Goal: Complete application form

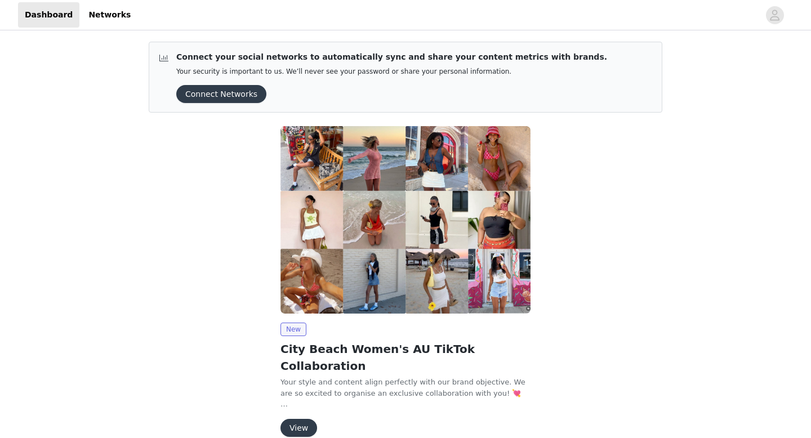
scroll to position [34, 0]
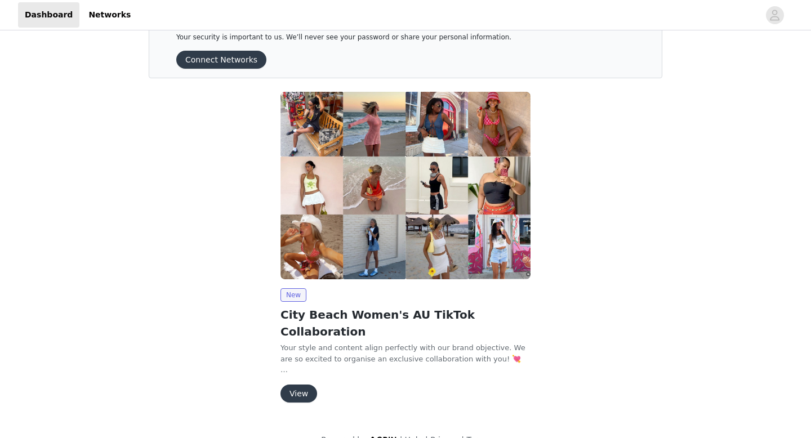
click at [297, 385] on button "View" at bounding box center [299, 394] width 37 height 18
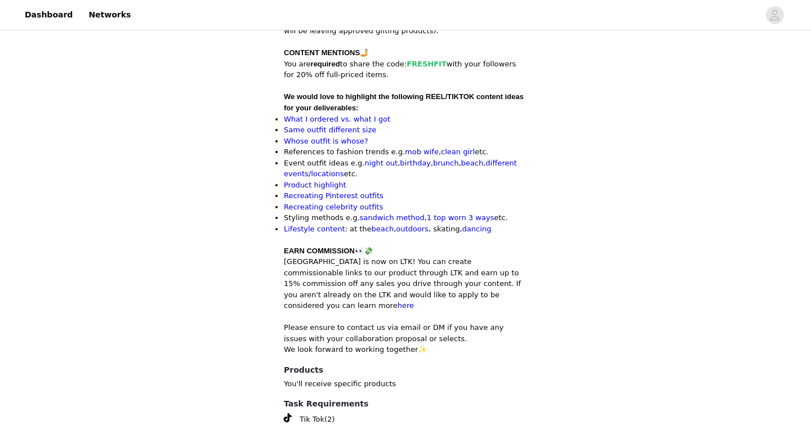
scroll to position [558, 0]
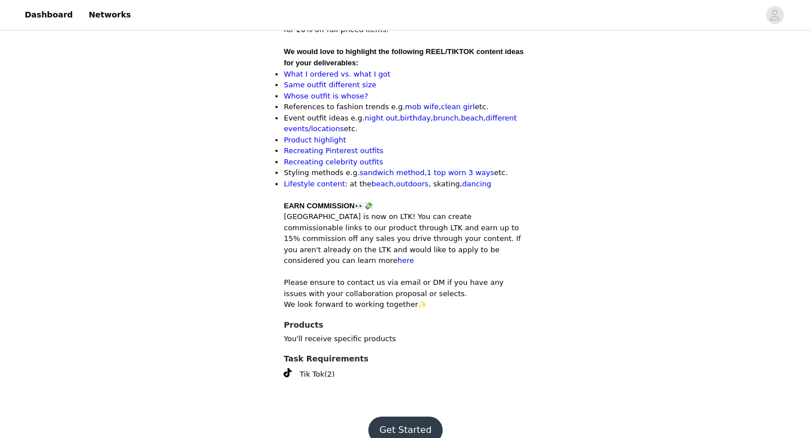
click at [406, 417] on button "Get Started" at bounding box center [405, 430] width 75 height 27
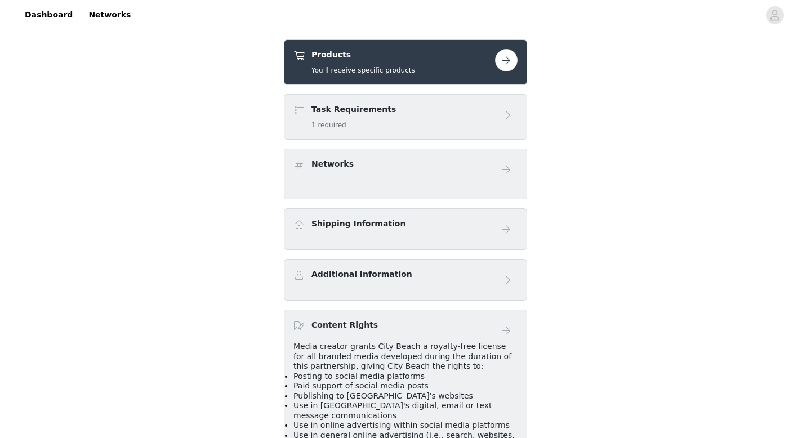
scroll to position [192, 0]
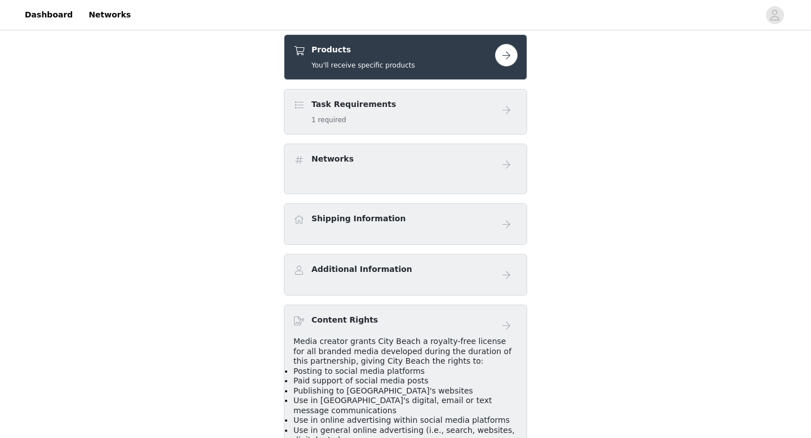
click at [496, 51] on button "button" at bounding box center [506, 55] width 23 height 23
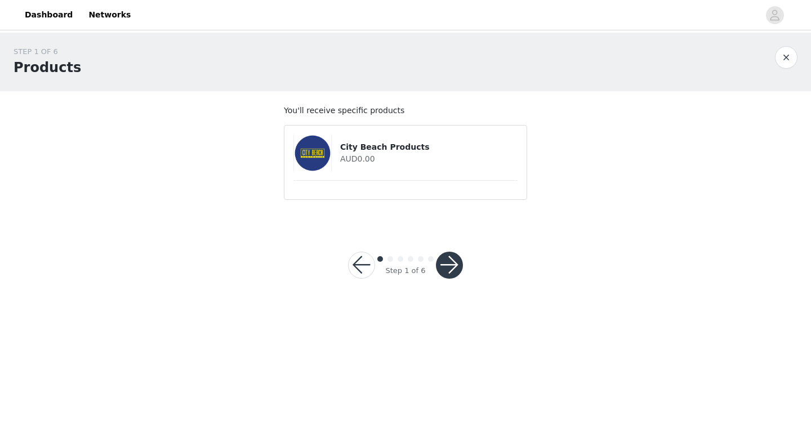
click at [374, 136] on div "City Beach Products AUD0.00" at bounding box center [406, 153] width 224 height 37
click at [455, 275] on button "button" at bounding box center [449, 265] width 27 height 27
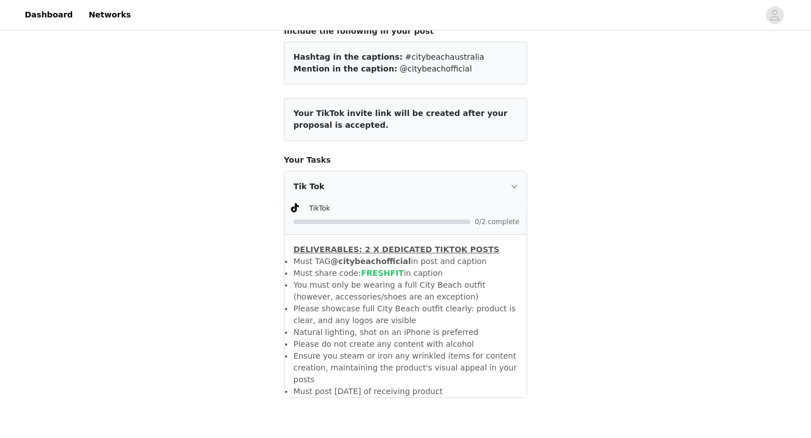
scroll to position [147, 0]
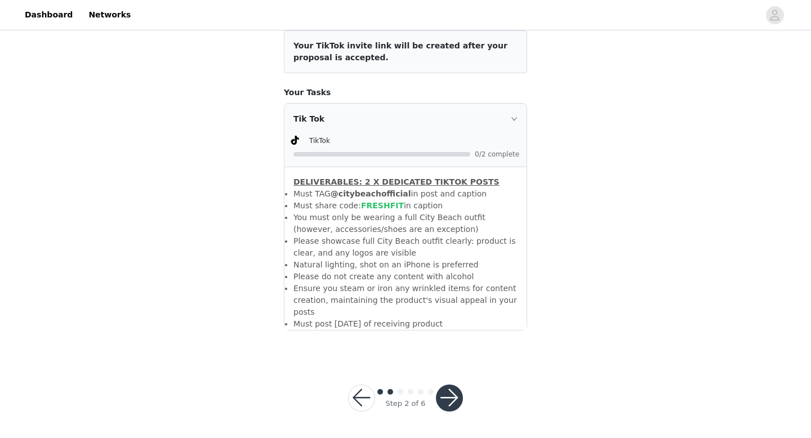
click at [453, 397] on button "button" at bounding box center [449, 398] width 27 height 27
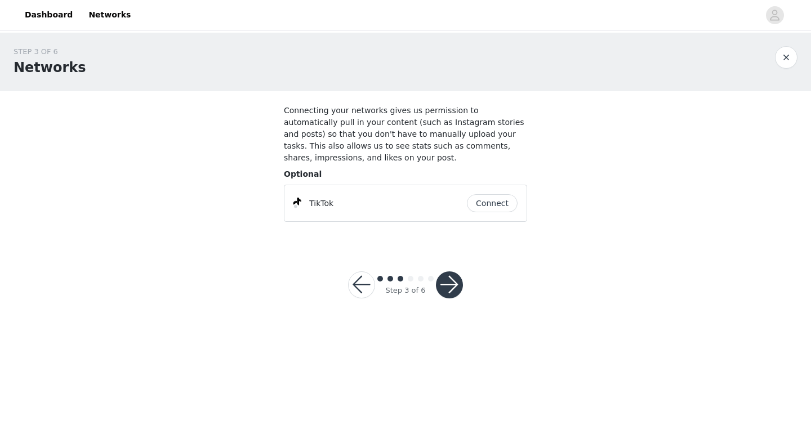
click at [456, 287] on button "button" at bounding box center [449, 285] width 27 height 27
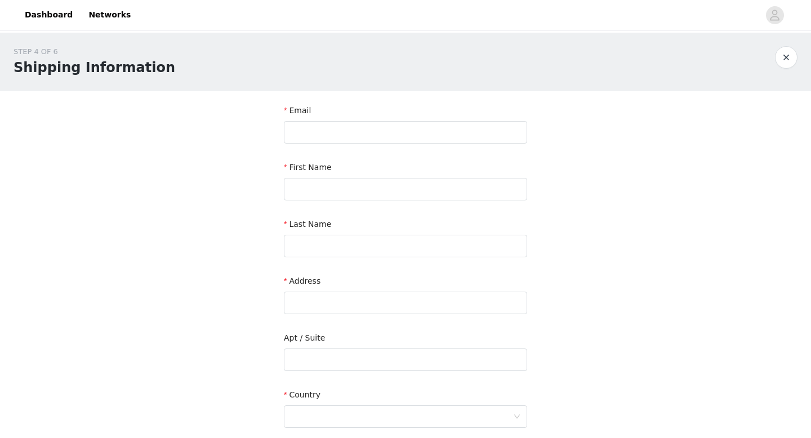
scroll to position [273, 0]
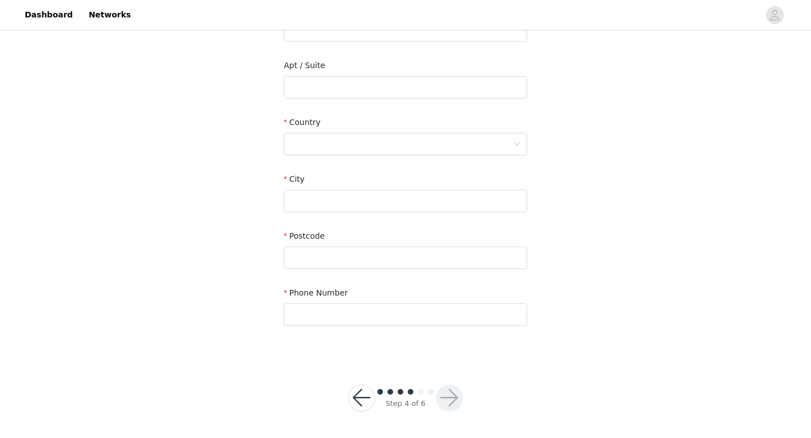
click at [358, 394] on button "button" at bounding box center [361, 398] width 27 height 27
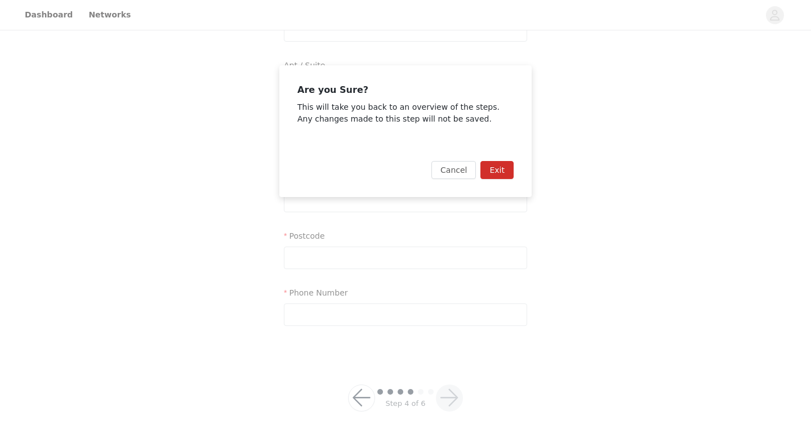
click at [505, 168] on button "Exit" at bounding box center [497, 170] width 33 height 18
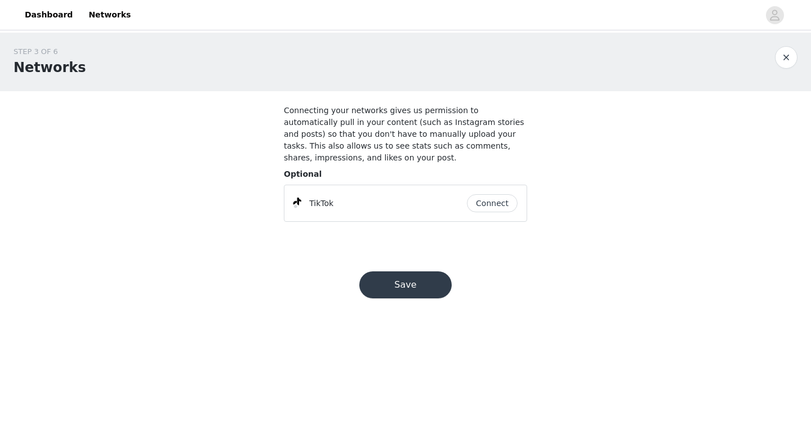
click at [492, 204] on button "Connect" at bounding box center [492, 203] width 51 height 18
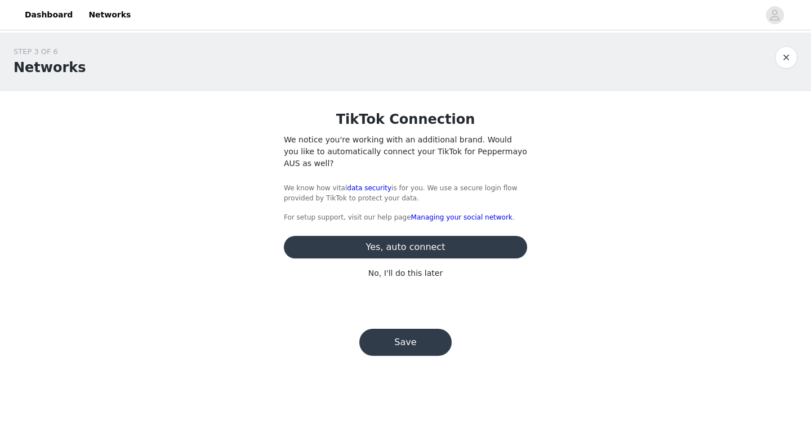
click at [469, 239] on button "Yes, auto connect" at bounding box center [405, 247] width 243 height 23
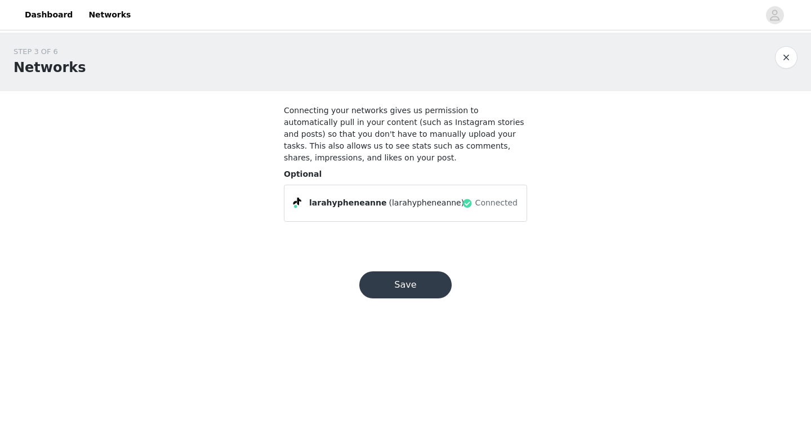
click at [428, 284] on button "Save" at bounding box center [405, 285] width 92 height 27
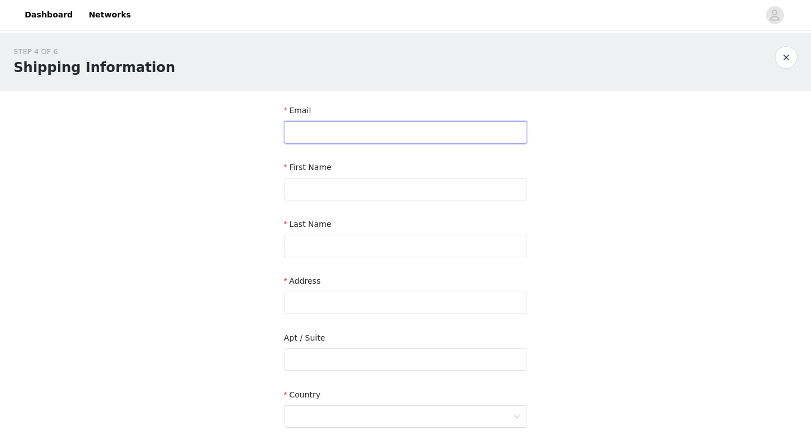
click at [379, 136] on input "text" at bounding box center [405, 132] width 243 height 23
type input "[EMAIL_ADDRESS][DOMAIN_NAME]"
type input "[PERSON_NAME]"
type input "[STREET_ADDRESS]"
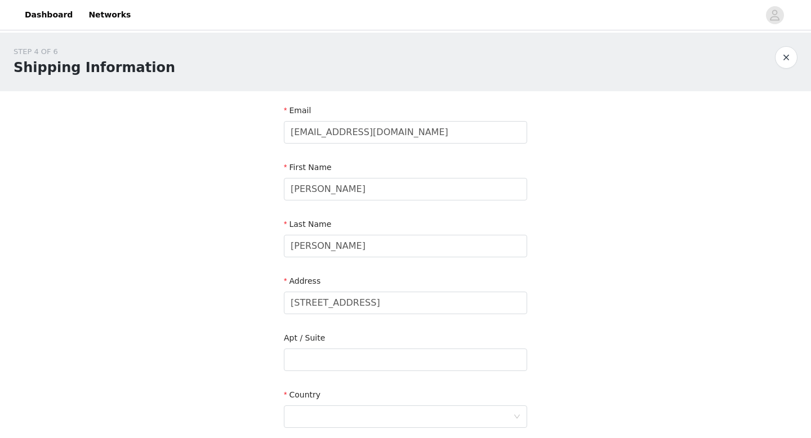
type input "Paradise Point"
type input "4216"
type input "0492894824"
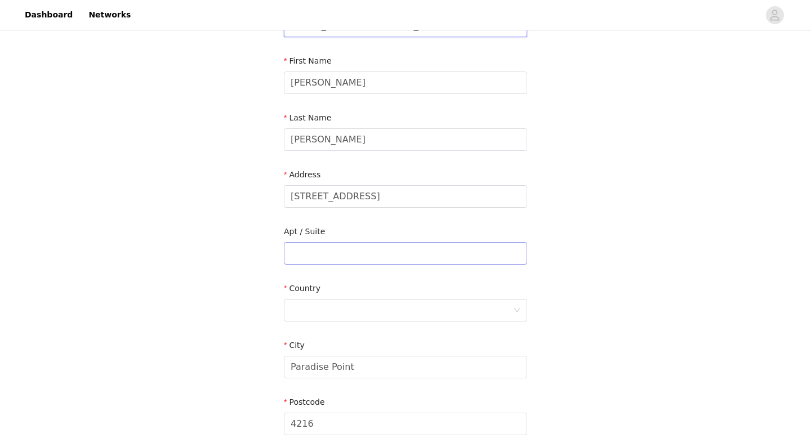
scroll to position [107, 0]
click at [318, 314] on div at bounding box center [402, 309] width 223 height 21
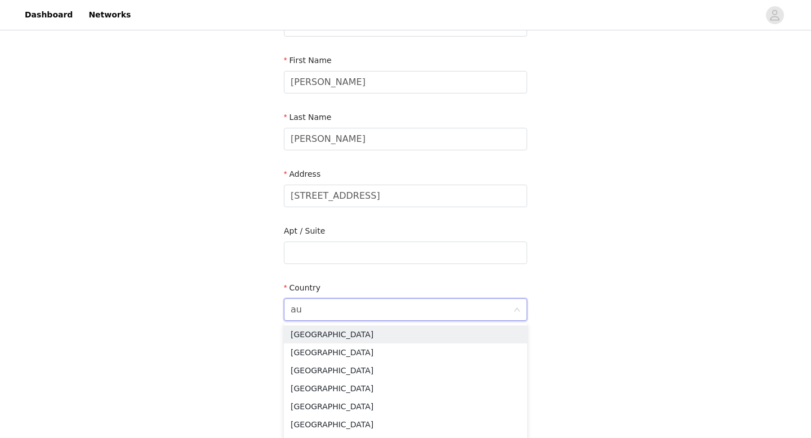
type input "aus"
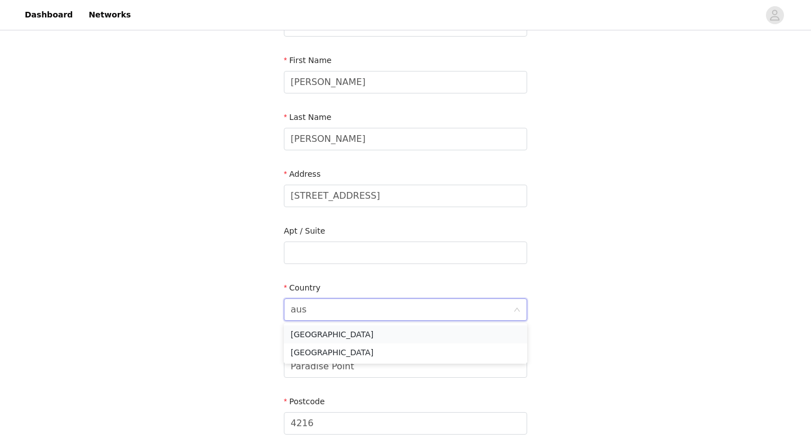
click at [328, 334] on li "[GEOGRAPHIC_DATA]" at bounding box center [405, 335] width 243 height 18
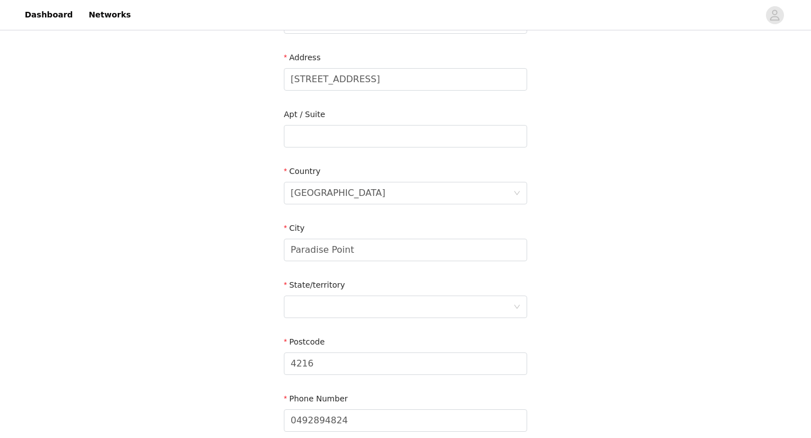
scroll to position [283, 0]
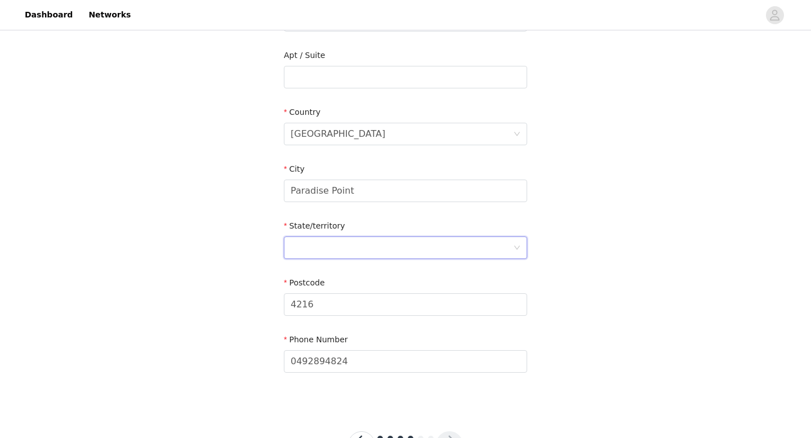
click at [335, 239] on div at bounding box center [402, 247] width 223 height 21
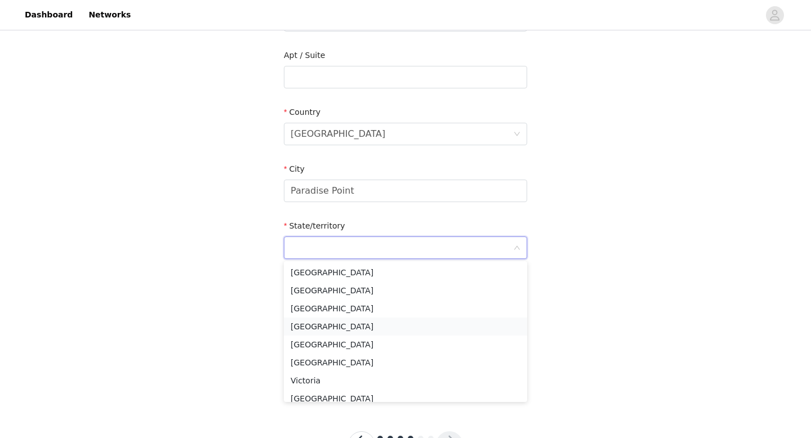
click at [325, 328] on li "[GEOGRAPHIC_DATA]" at bounding box center [405, 327] width 243 height 18
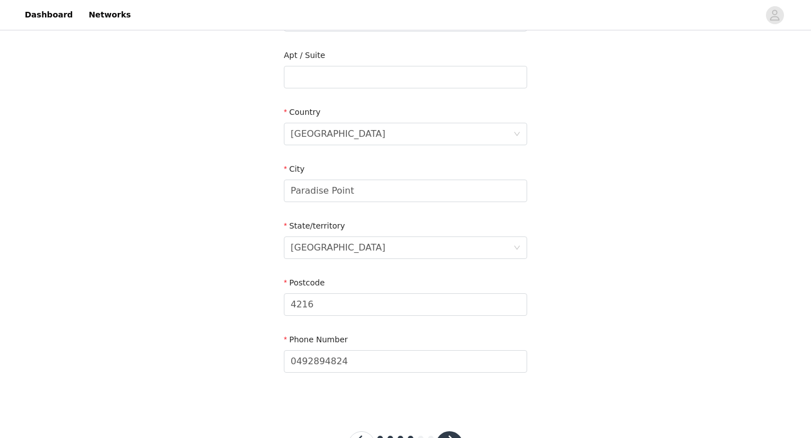
scroll to position [330, 0]
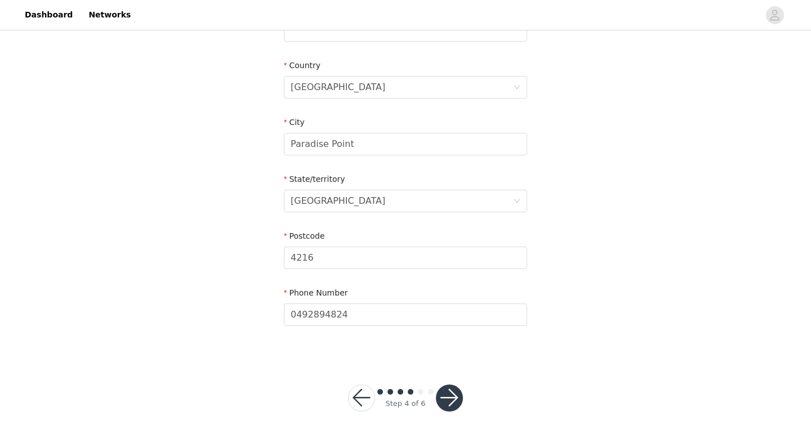
click at [444, 400] on button "button" at bounding box center [449, 398] width 27 height 27
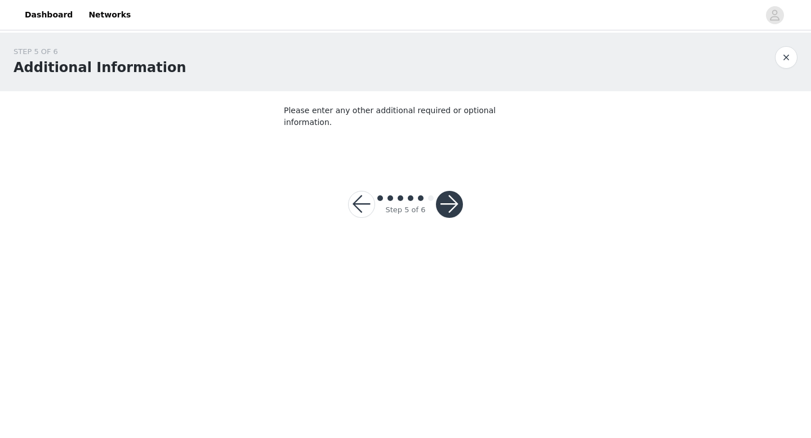
click at [449, 197] on button "button" at bounding box center [449, 204] width 27 height 27
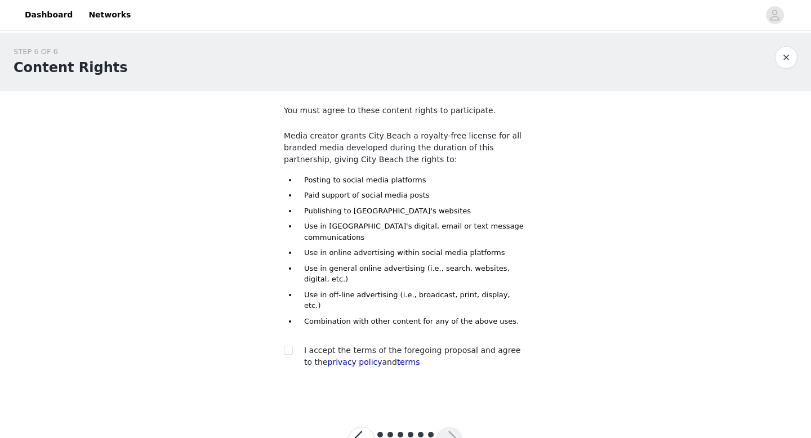
scroll to position [32, 0]
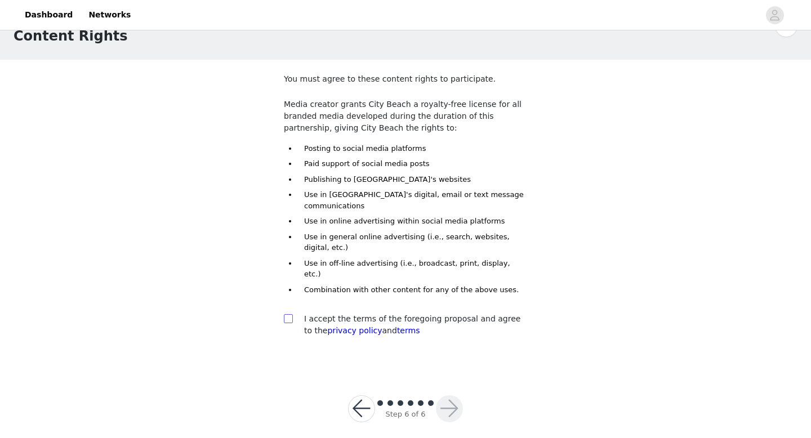
click at [286, 314] on input "checkbox" at bounding box center [288, 318] width 8 height 8
checkbox input "true"
click at [454, 398] on button "button" at bounding box center [449, 408] width 27 height 27
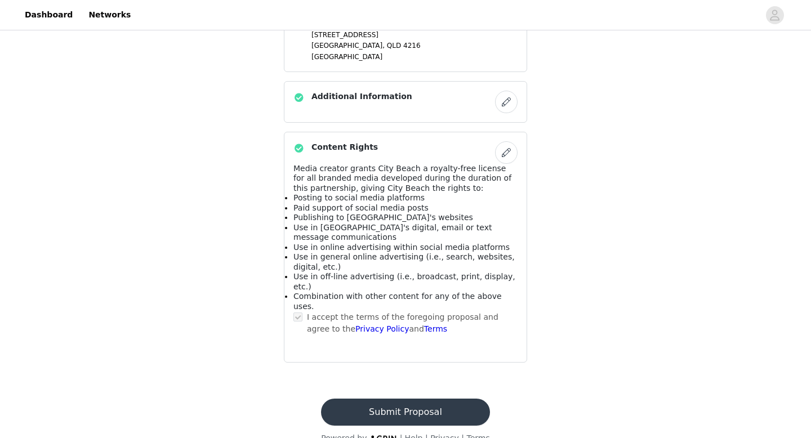
click at [441, 399] on button "Submit Proposal" at bounding box center [405, 412] width 168 height 27
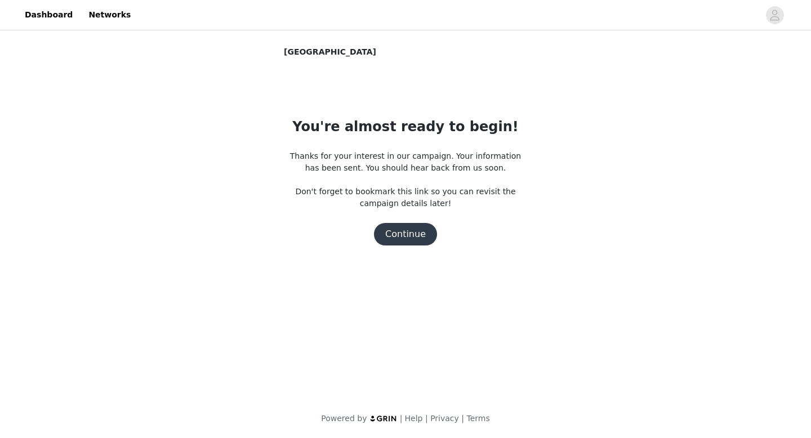
click at [406, 234] on button "Continue" at bounding box center [405, 234] width 63 height 23
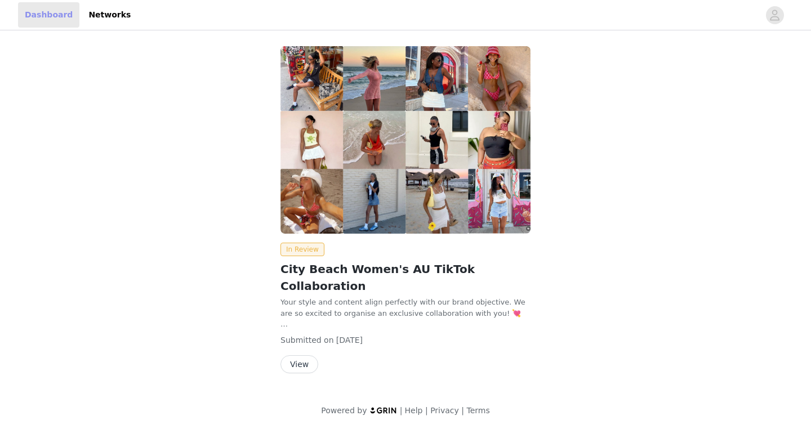
click at [48, 12] on link "Dashboard" at bounding box center [48, 14] width 61 height 25
click at [33, 18] on link "Dashboard" at bounding box center [48, 14] width 61 height 25
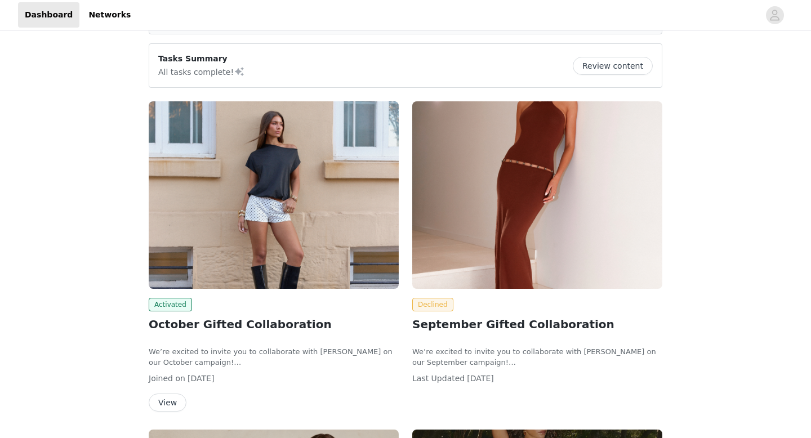
scroll to position [86, 0]
